Goal: Task Accomplishment & Management: Use online tool/utility

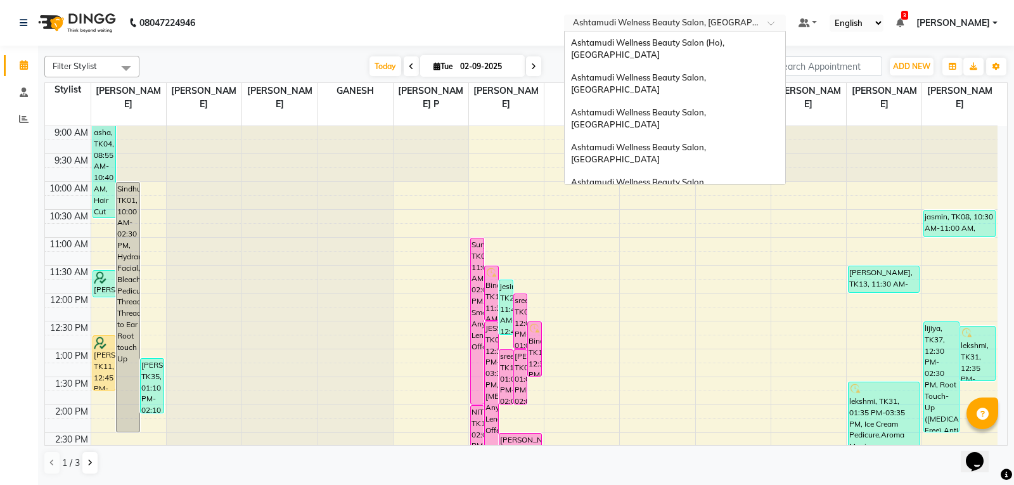
click at [711, 29] on input "text" at bounding box center [663, 24] width 184 height 13
click at [664, 70] on div "Ashtamudi Wellness Beauty Salon, [GEOGRAPHIC_DATA]" at bounding box center [675, 84] width 221 height 35
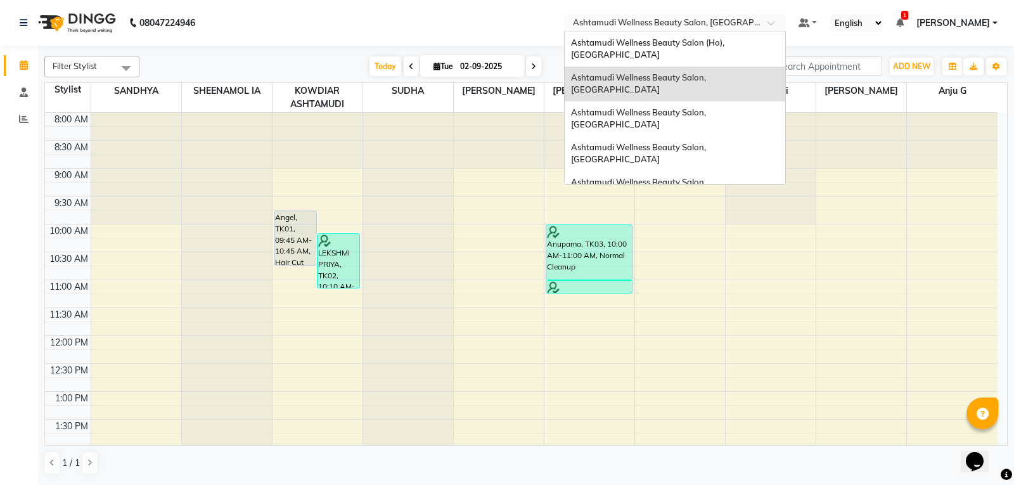
click at [754, 25] on input "text" at bounding box center [663, 24] width 184 height 13
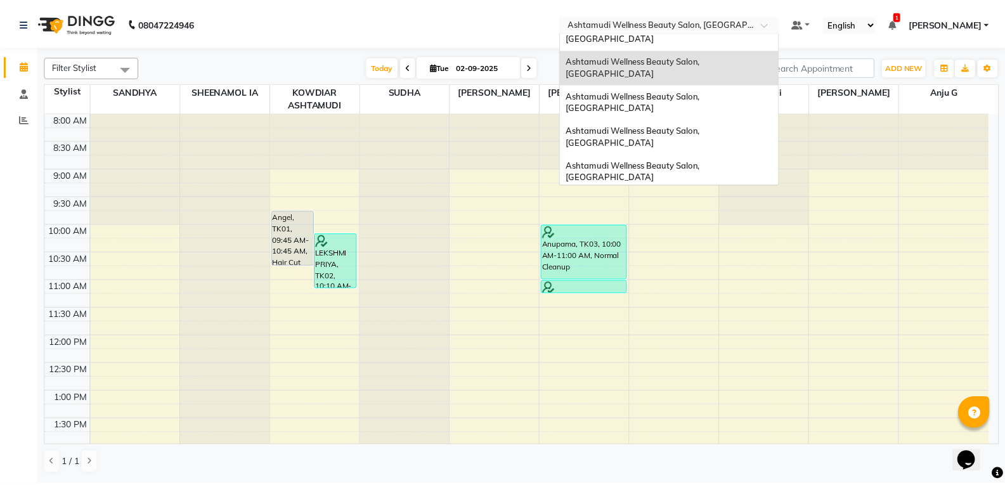
scroll to position [8, 0]
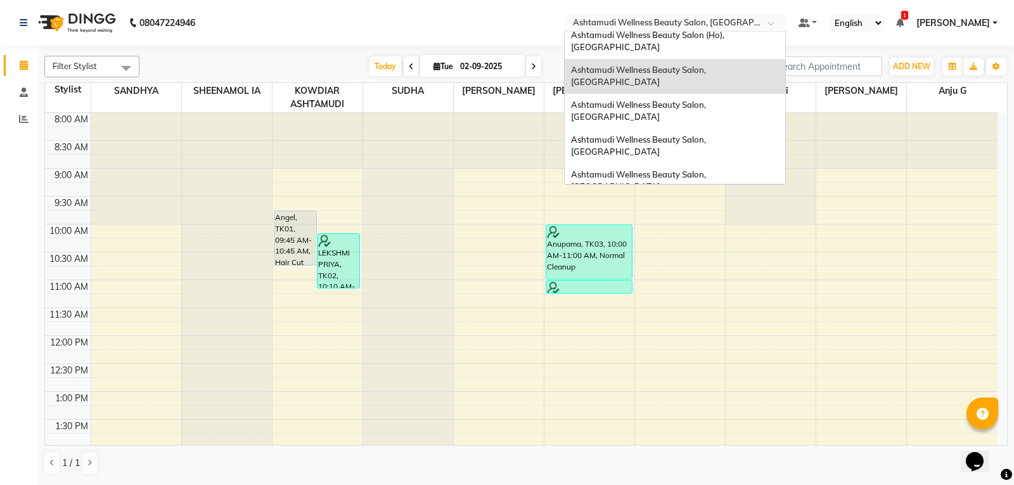
click at [708, 65] on span "Ashtamudi Wellness Beauty Salon, [GEOGRAPHIC_DATA]" at bounding box center [639, 76] width 137 height 23
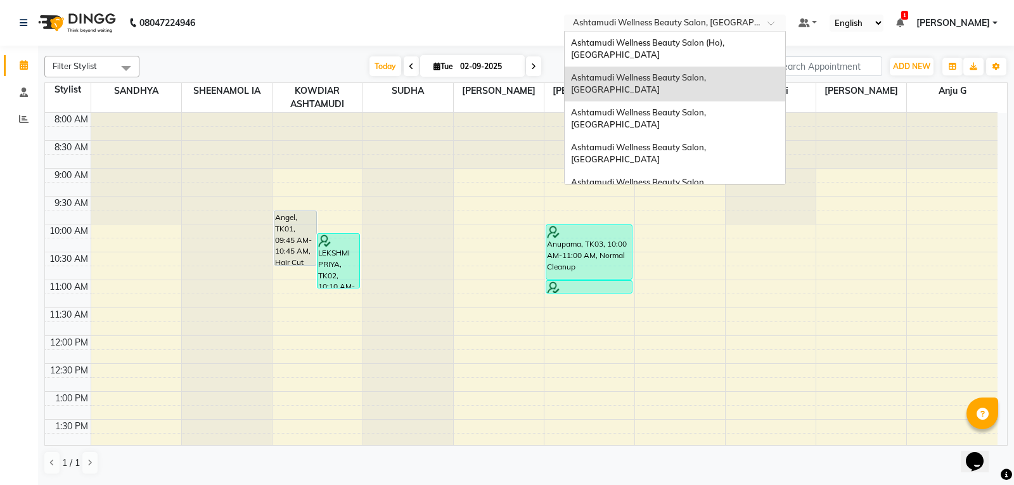
click at [754, 22] on input "text" at bounding box center [663, 24] width 184 height 13
click at [708, 72] on span "Ashtamudi Wellness Beauty Salon, [GEOGRAPHIC_DATA]" at bounding box center [639, 83] width 137 height 23
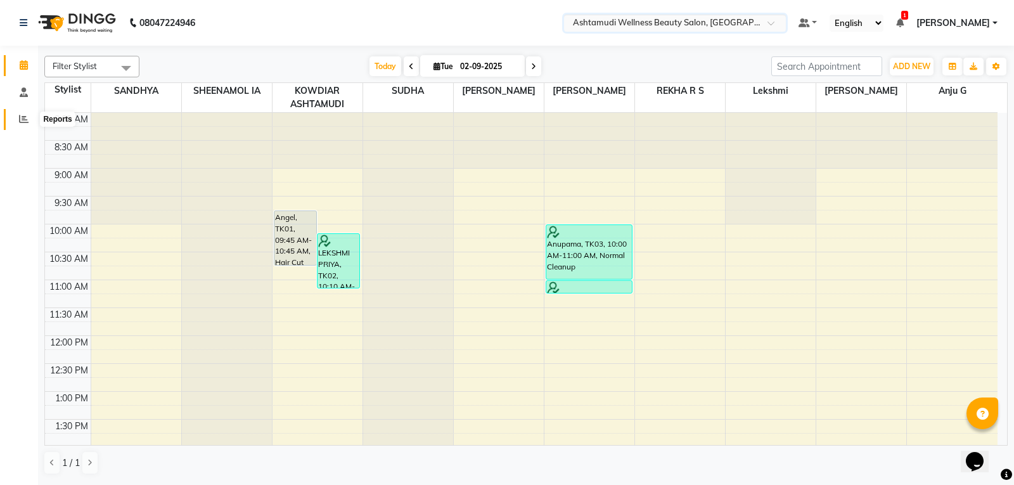
click at [23, 120] on icon at bounding box center [24, 119] width 10 height 10
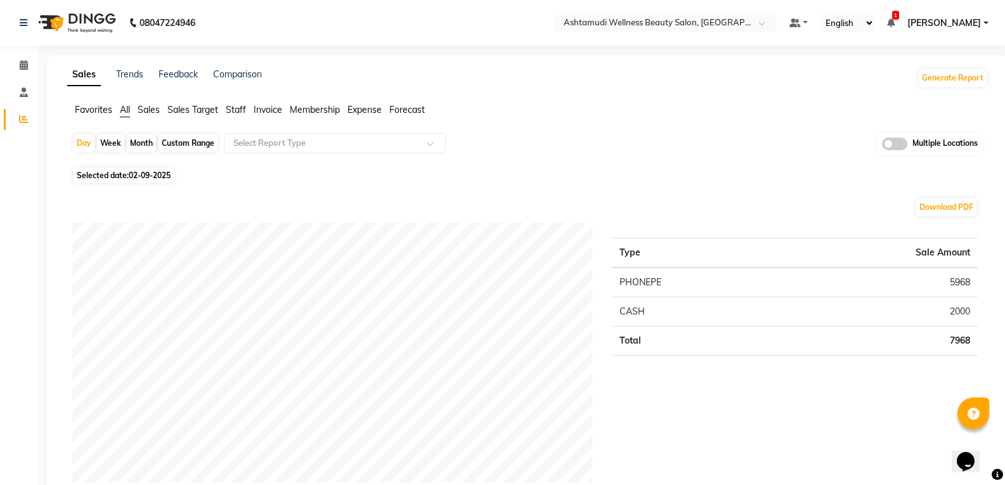
click at [137, 144] on div "Month" at bounding box center [141, 143] width 29 height 18
select select "9"
select select "2025"
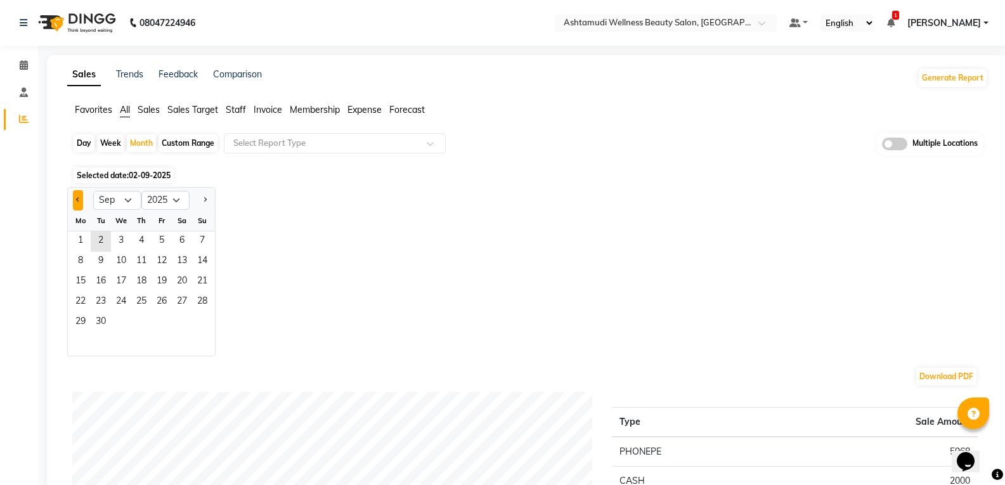
click at [79, 202] on button "Previous month" at bounding box center [78, 200] width 10 height 20
select select "8"
click at [161, 242] on span "1" at bounding box center [162, 241] width 20 height 20
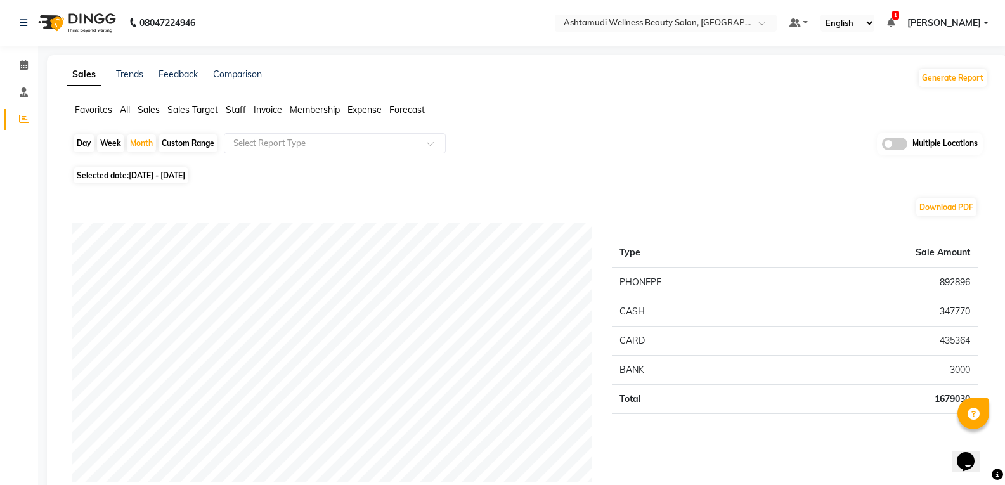
click at [235, 106] on span "Staff" at bounding box center [236, 109] width 20 height 11
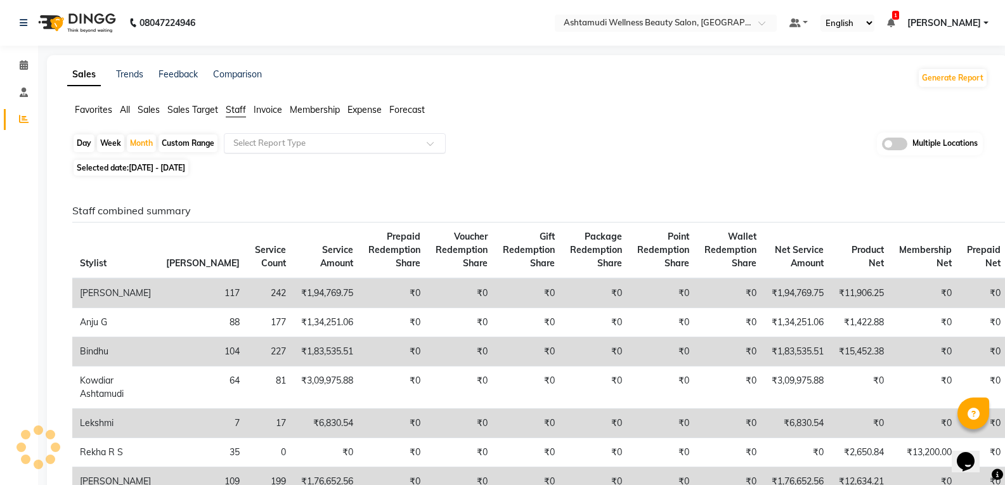
click at [263, 146] on input "text" at bounding box center [322, 143] width 183 height 13
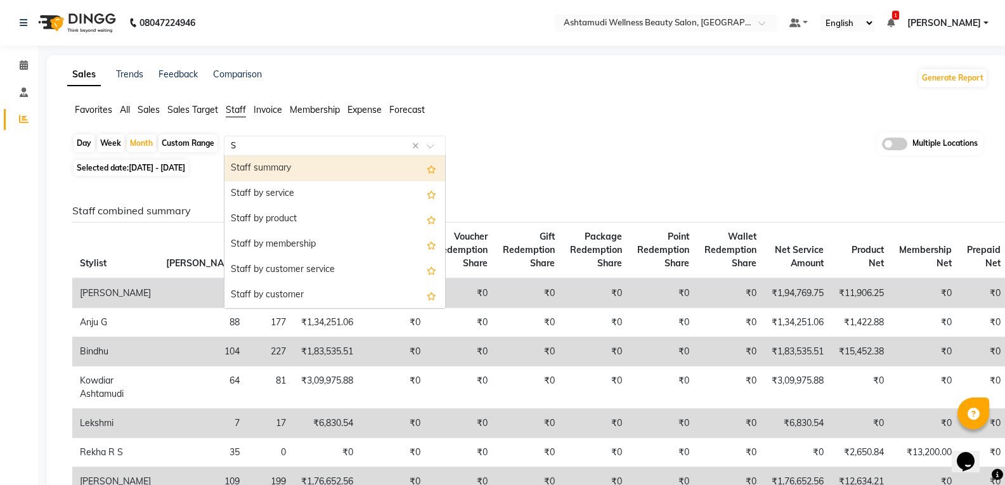
type input "ST"
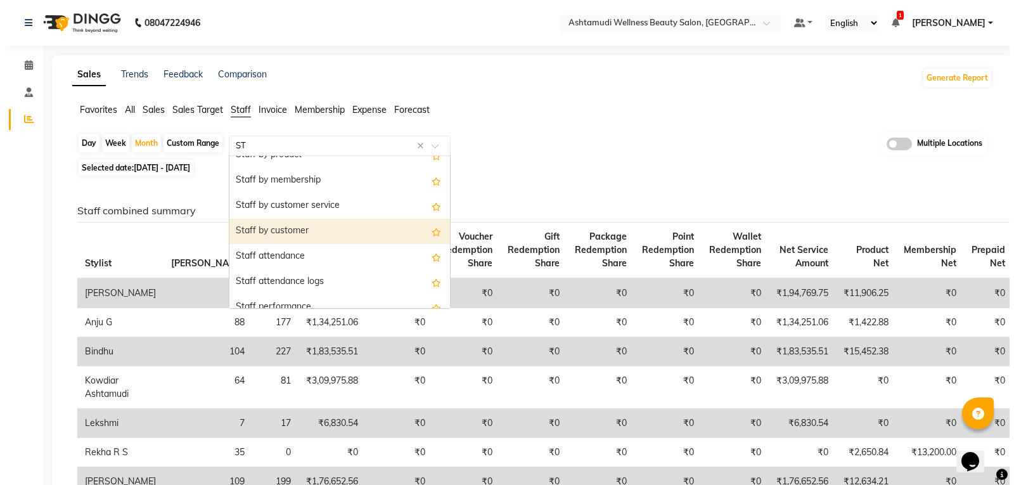
scroll to position [127, 0]
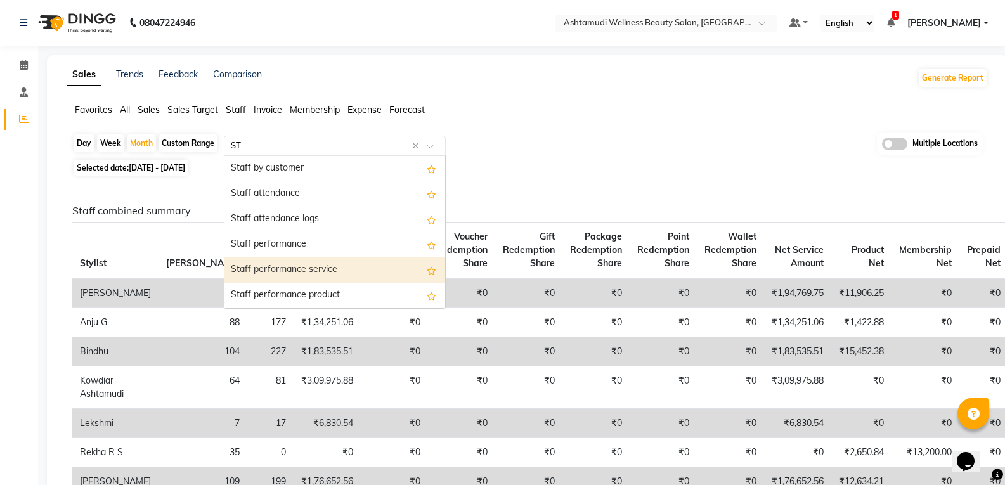
click at [292, 269] on div "Staff performance service" at bounding box center [334, 269] width 221 height 25
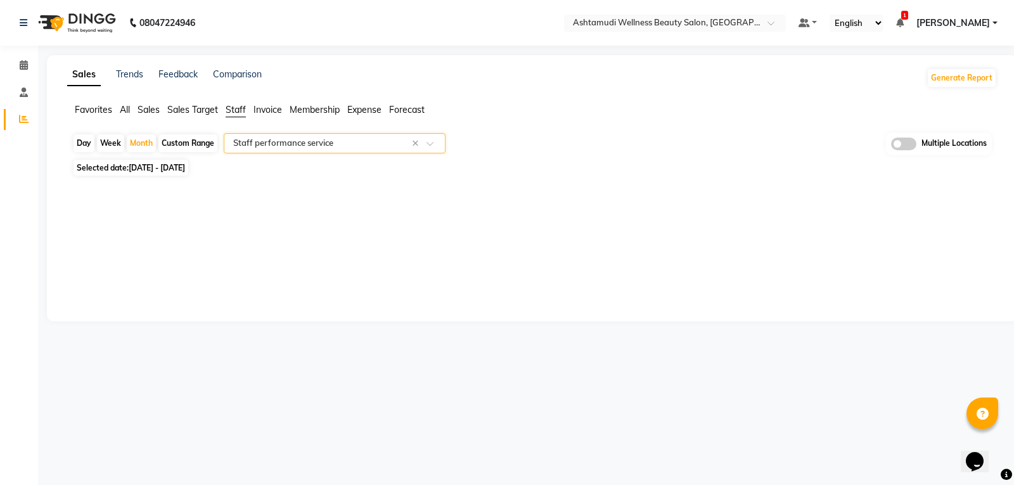
select select "full_report"
select select "csv"
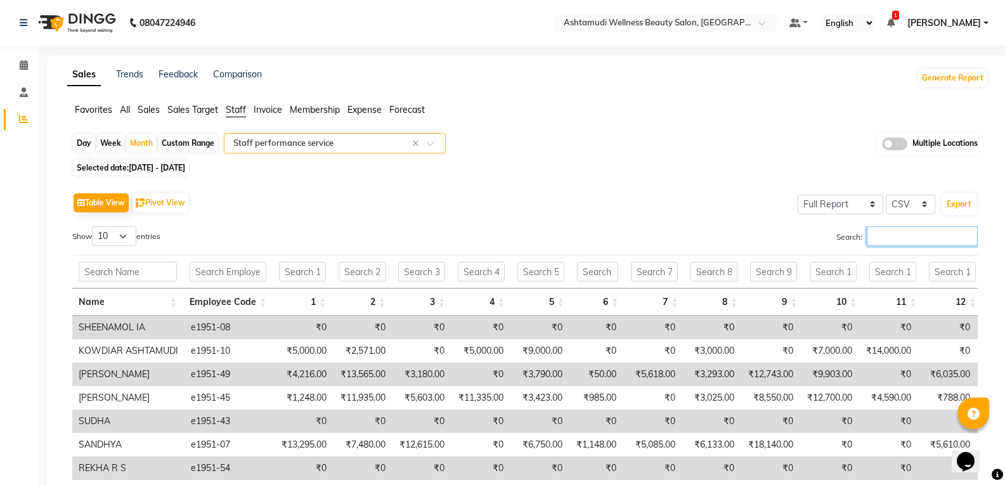
click at [920, 234] on input "Search:" at bounding box center [922, 236] width 111 height 20
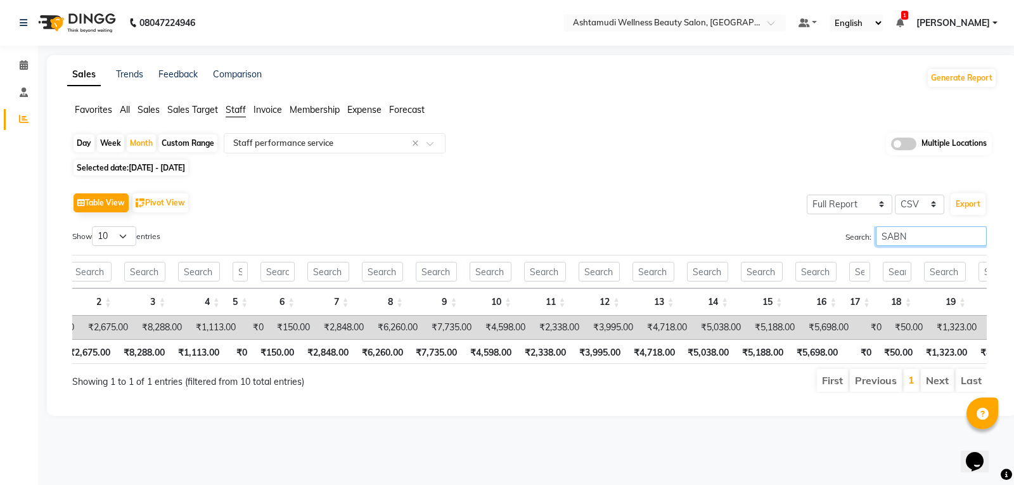
scroll to position [0, 228]
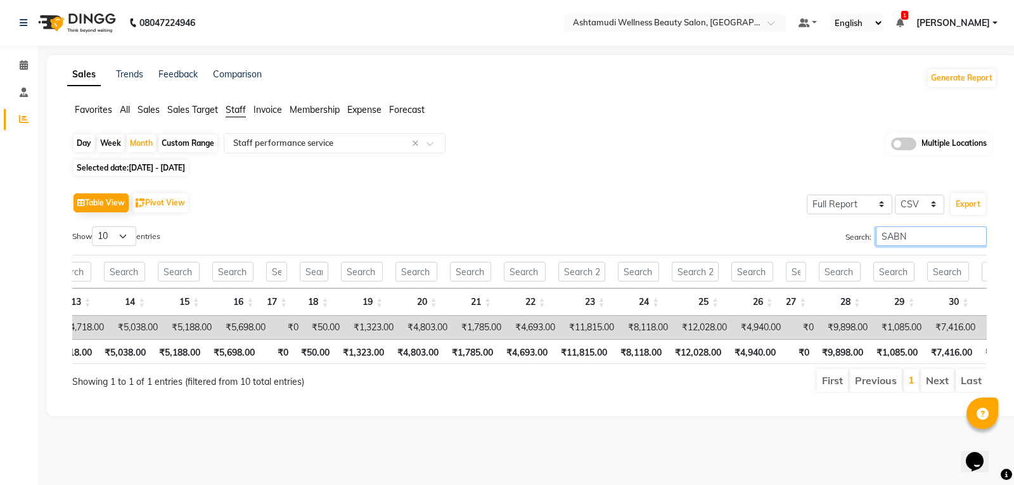
type input "SABN"
